Goal: Navigation & Orientation: Find specific page/section

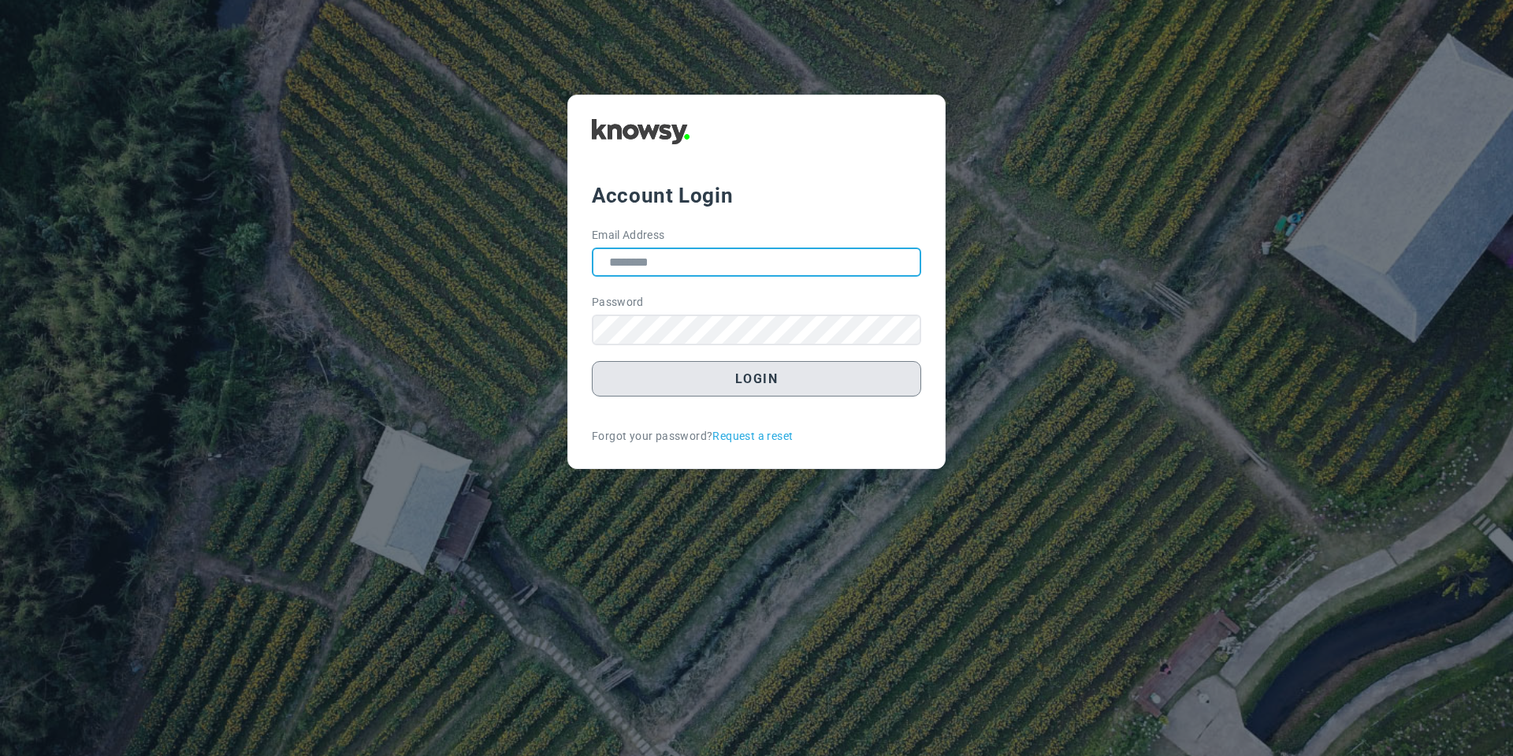
type input "**********"
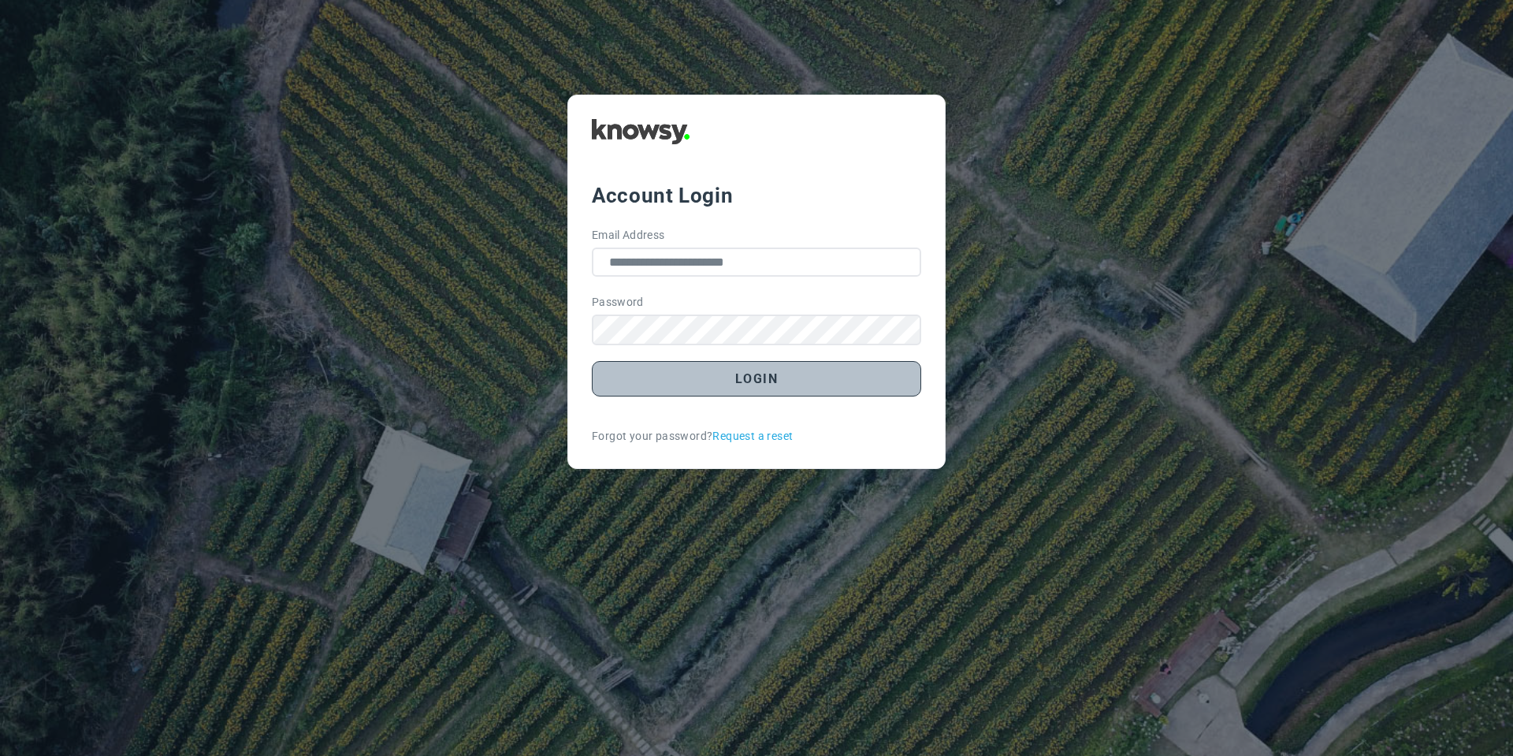
click at [663, 386] on button "Login" at bounding box center [756, 378] width 329 height 35
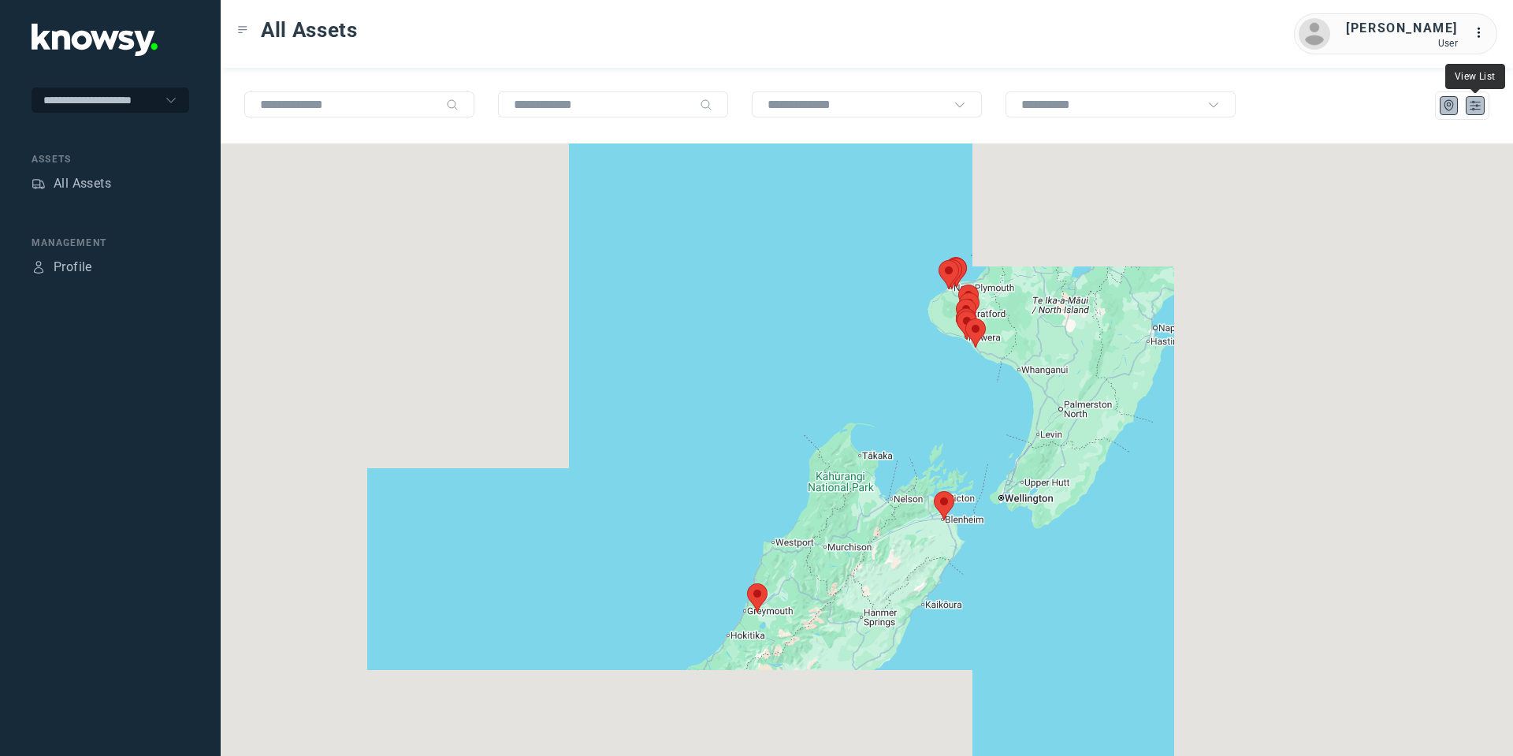
click at [1472, 106] on icon "List" at bounding box center [1475, 105] width 14 height 14
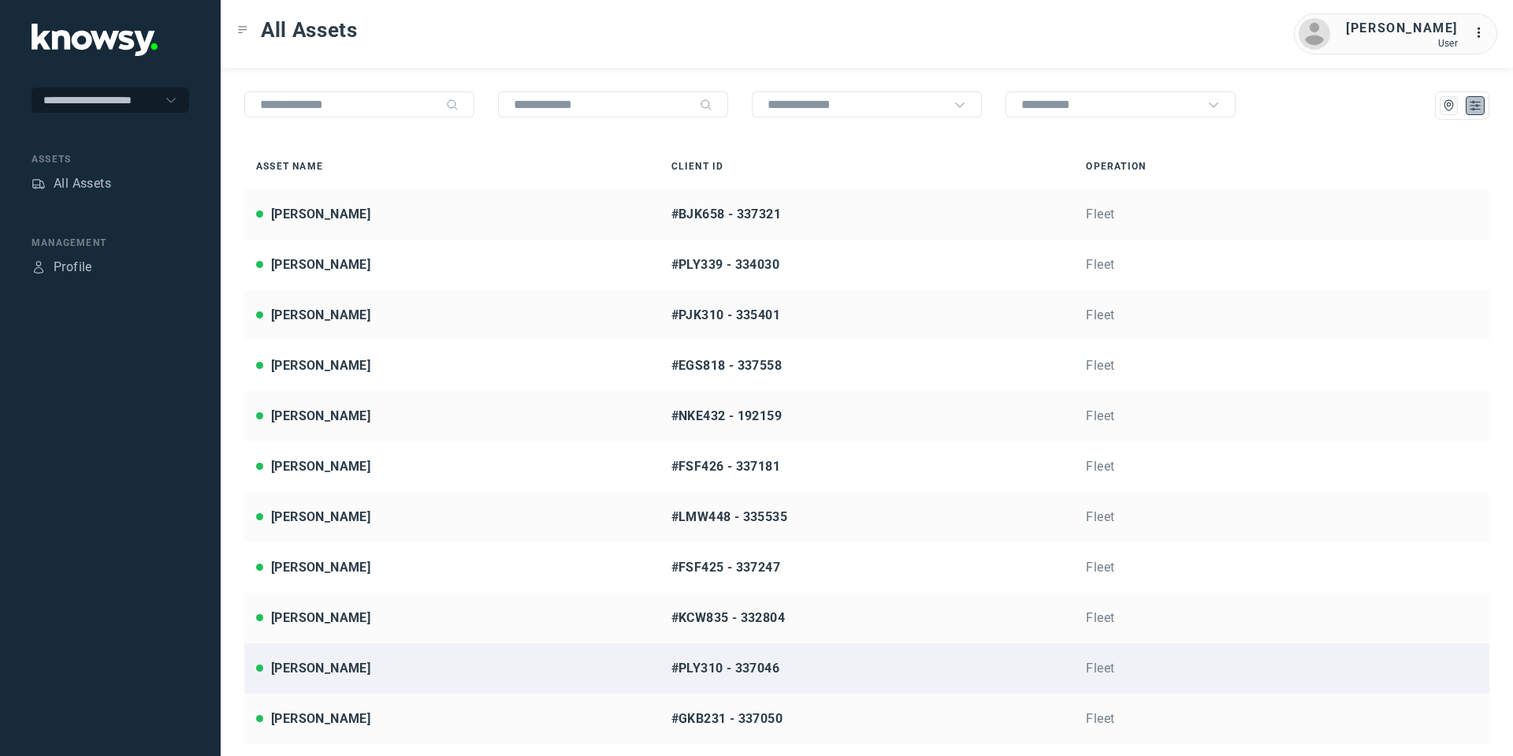
click at [321, 668] on div "Ian Whittington" at bounding box center [320, 668] width 99 height 19
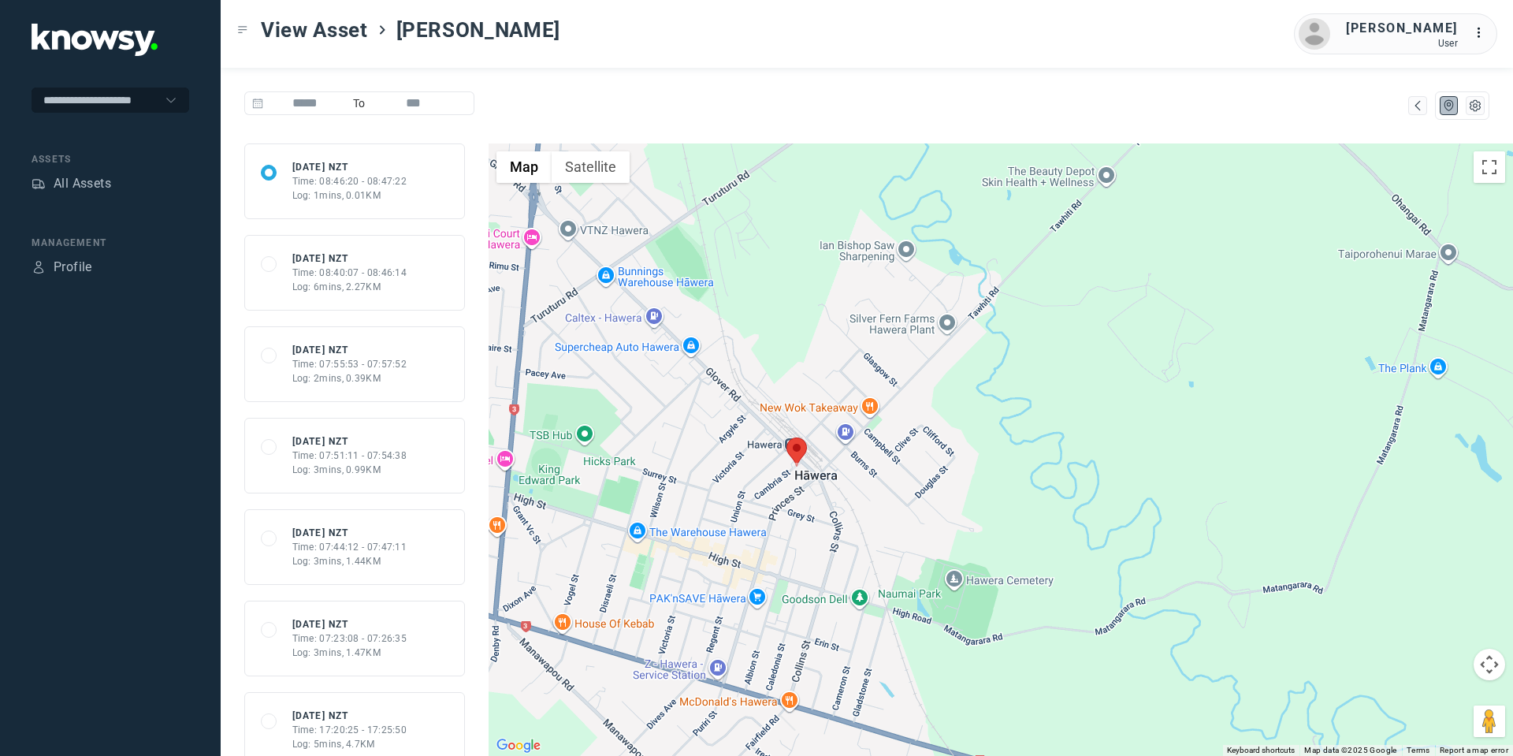
click at [1481, 659] on button "Map camera controls" at bounding box center [1489, 664] width 32 height 32
click at [1413, 700] on button "Move down" at bounding box center [1411, 704] width 32 height 32
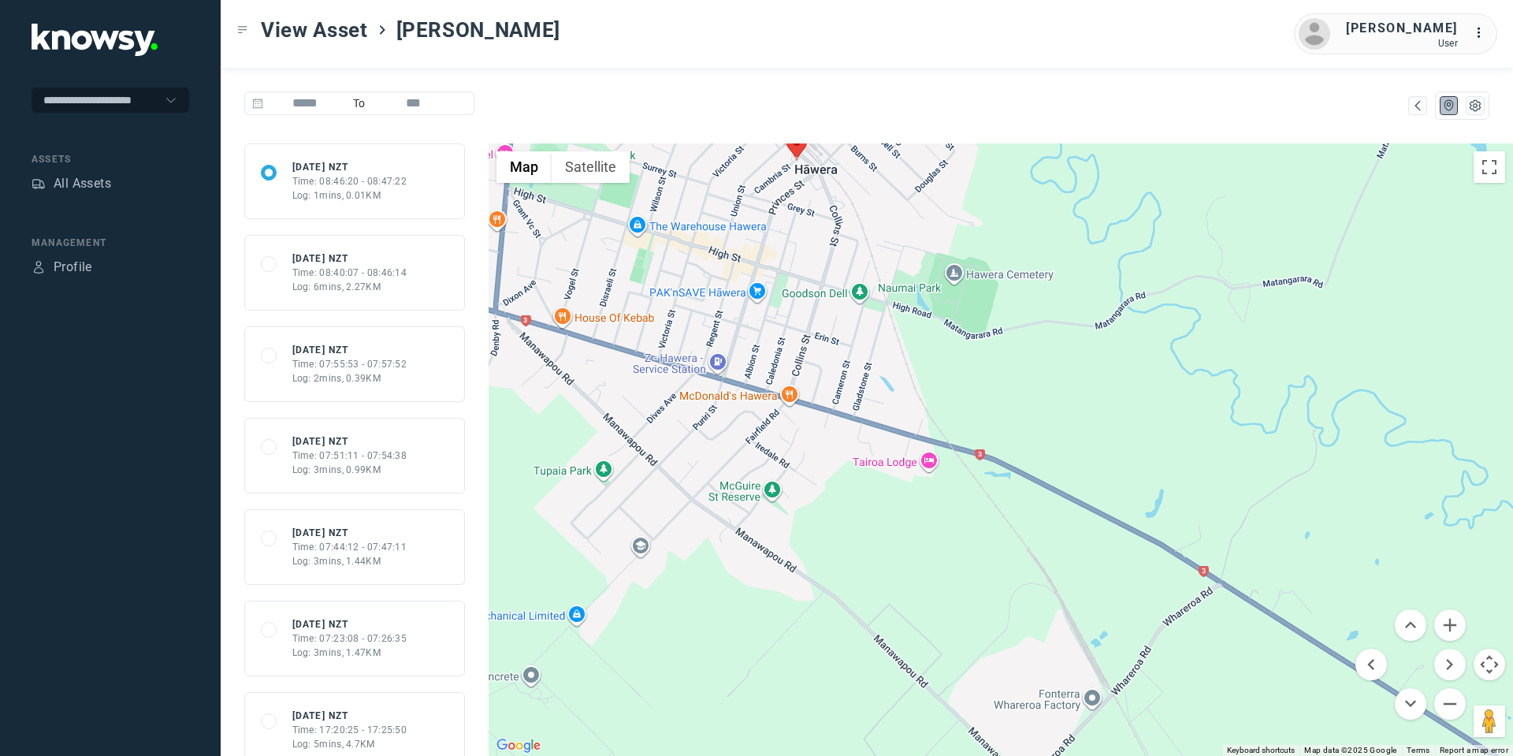
click at [575, 384] on div at bounding box center [1001, 449] width 1024 height 612
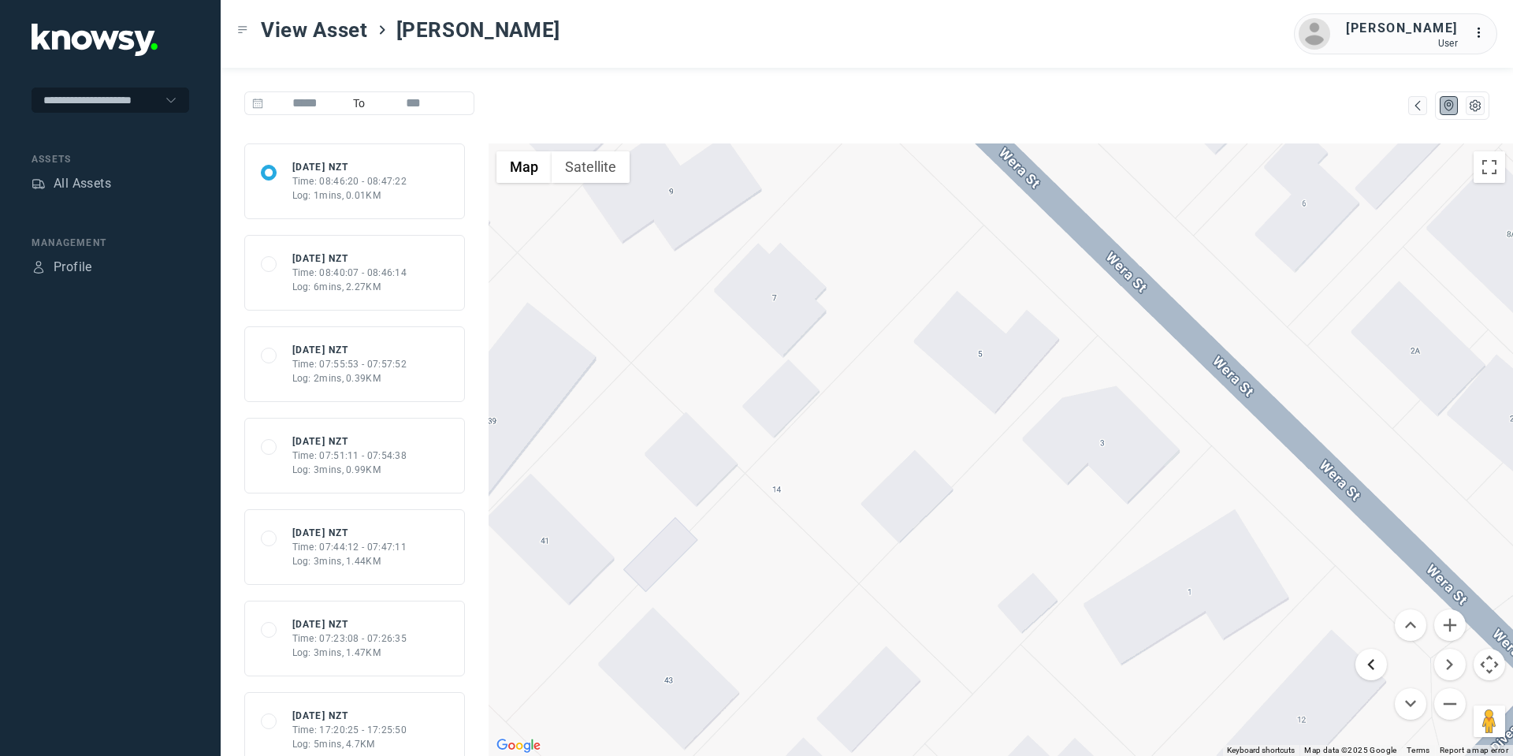
click at [1369, 667] on button "Move left" at bounding box center [1371, 664] width 32 height 32
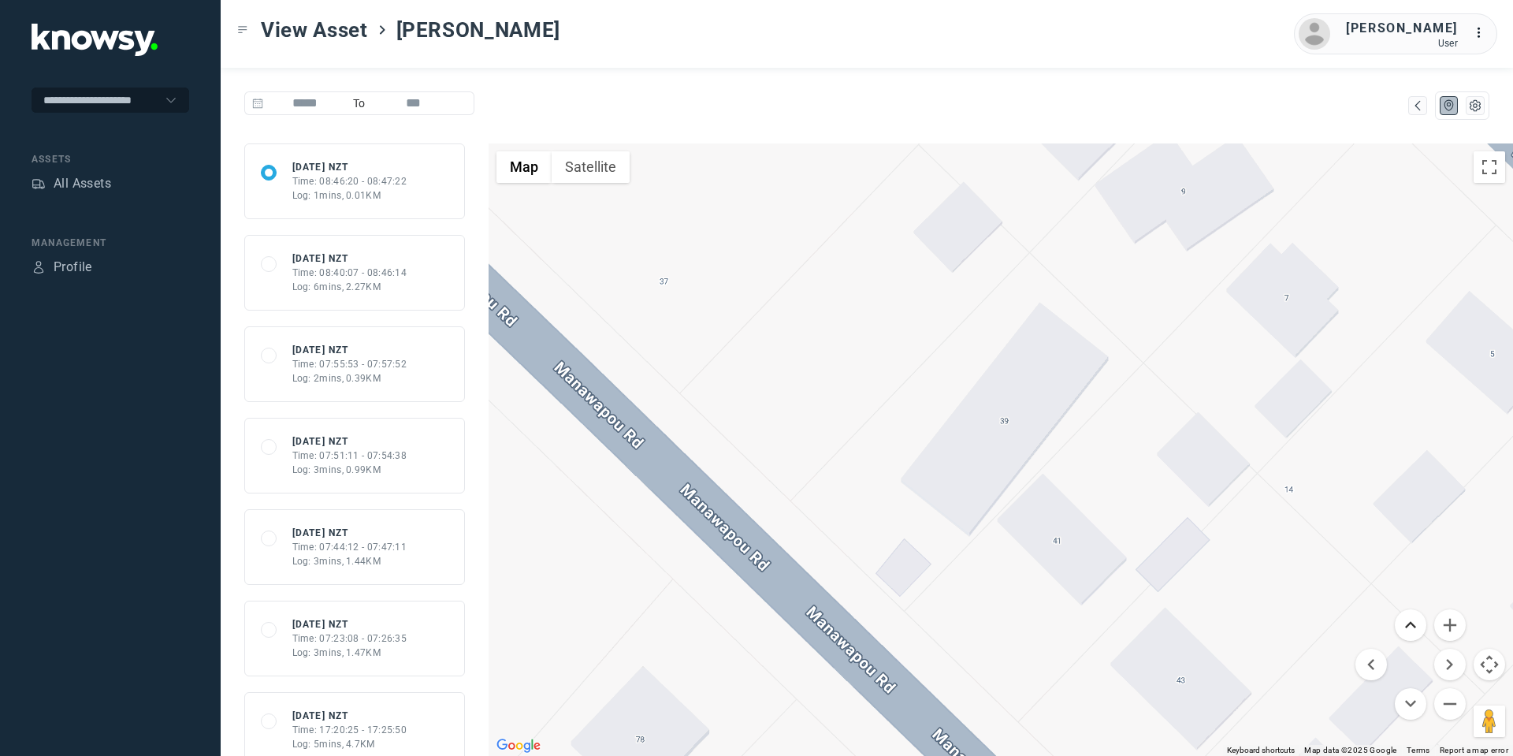
click at [1417, 619] on button "Move up" at bounding box center [1411, 625] width 32 height 32
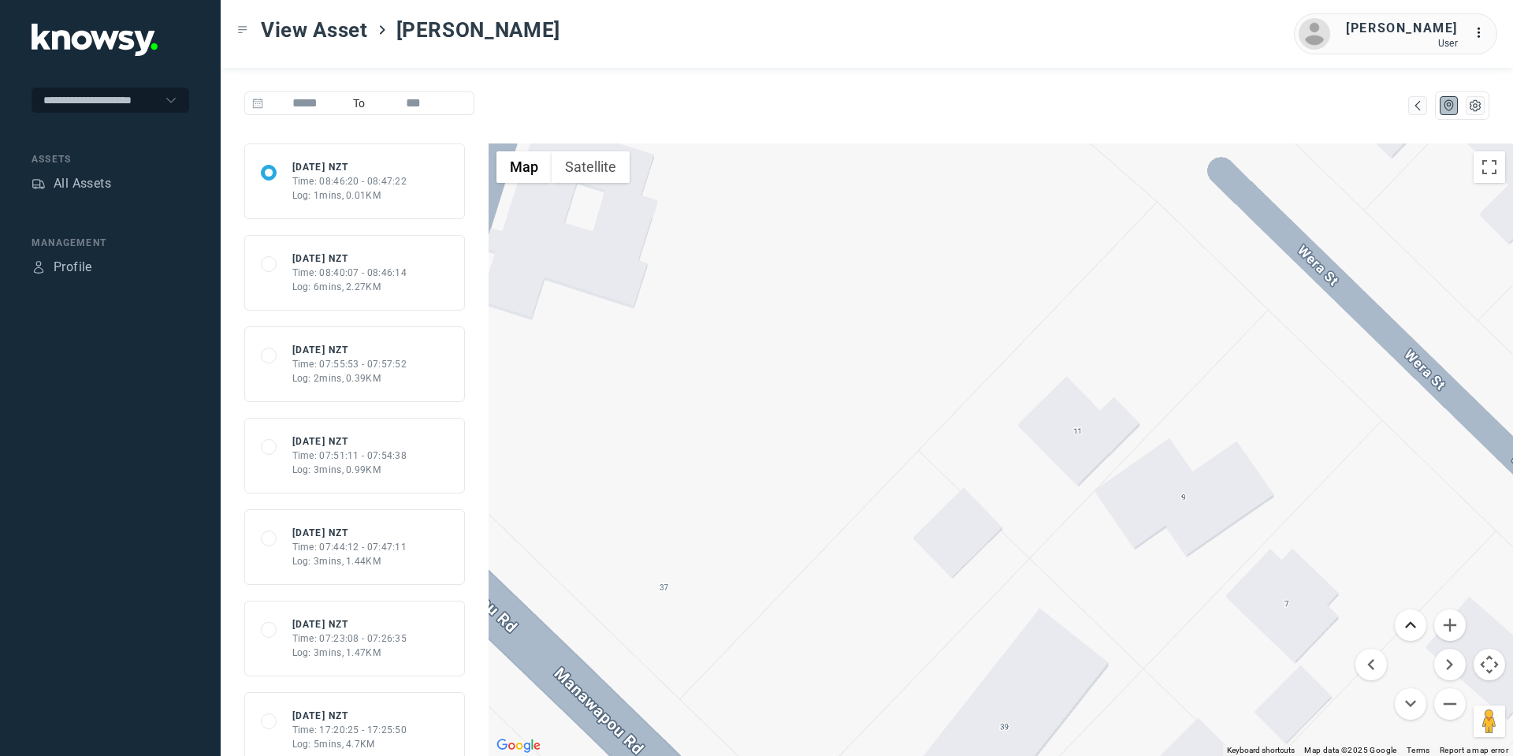
click at [1417, 619] on button "Move up" at bounding box center [1411, 625] width 32 height 32
